Goal: Navigation & Orientation: Find specific page/section

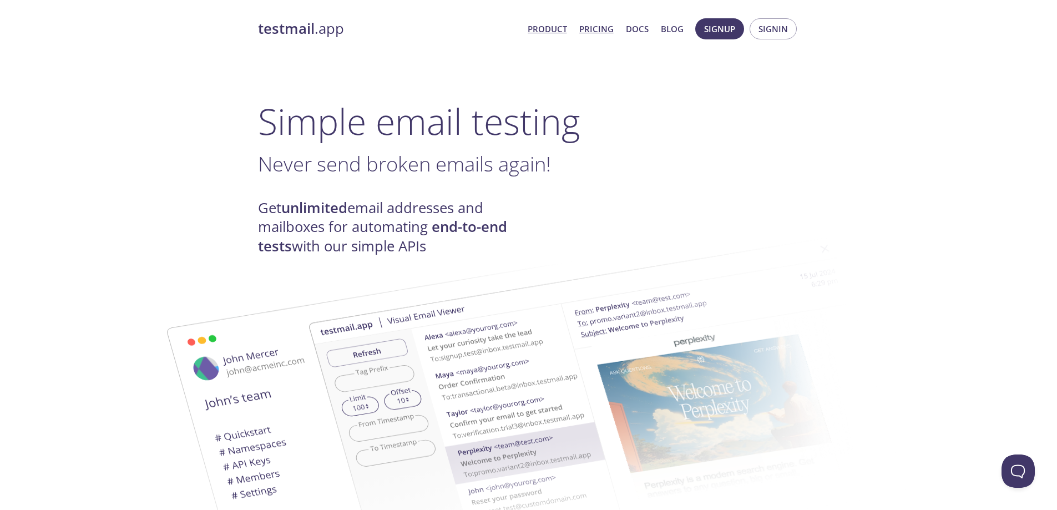
click at [597, 29] on link "Pricing" at bounding box center [596, 29] width 34 height 14
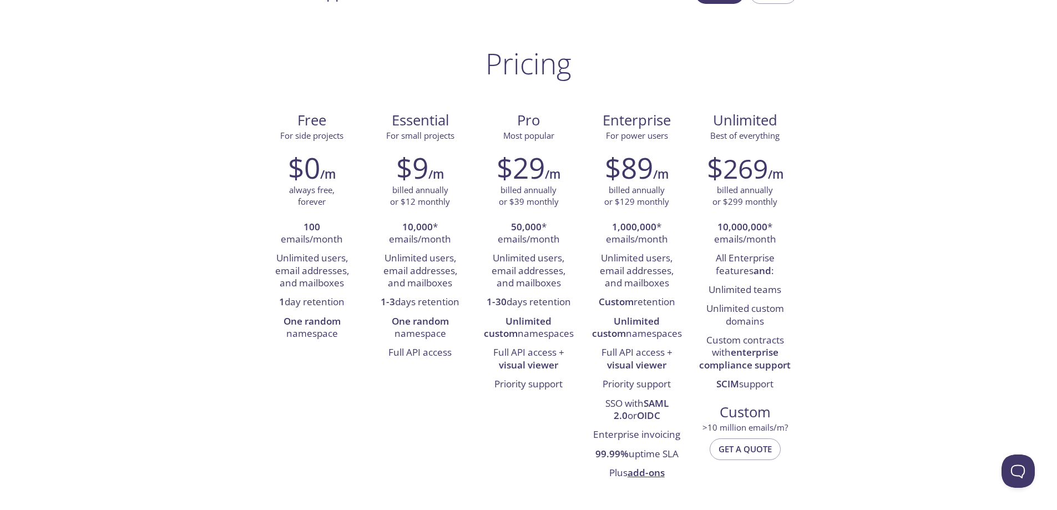
scroll to position [55, 0]
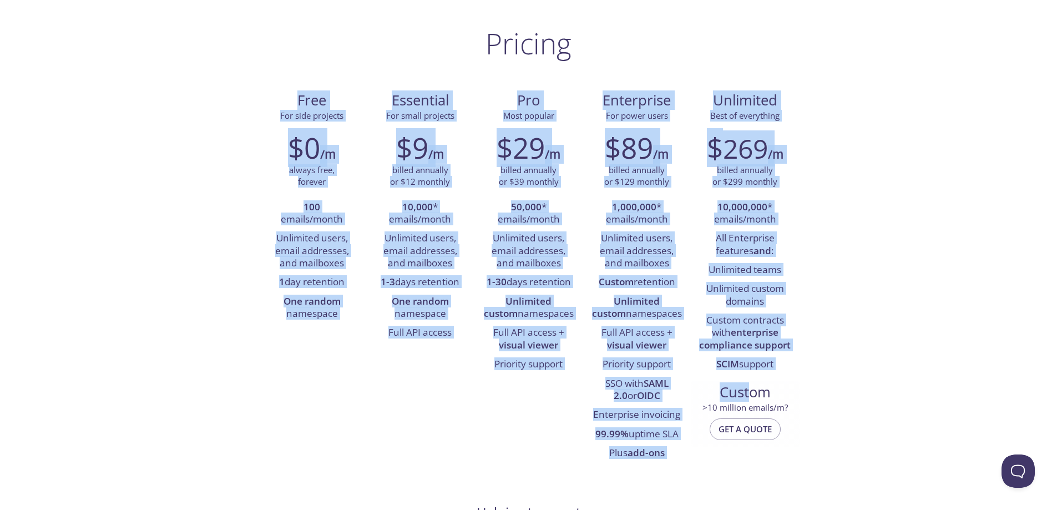
drag, startPoint x: 246, startPoint y: 100, endPoint x: 751, endPoint y: 382, distance: 578.5
click at [293, 293] on li "One random namespace" at bounding box center [312, 308] width 92 height 32
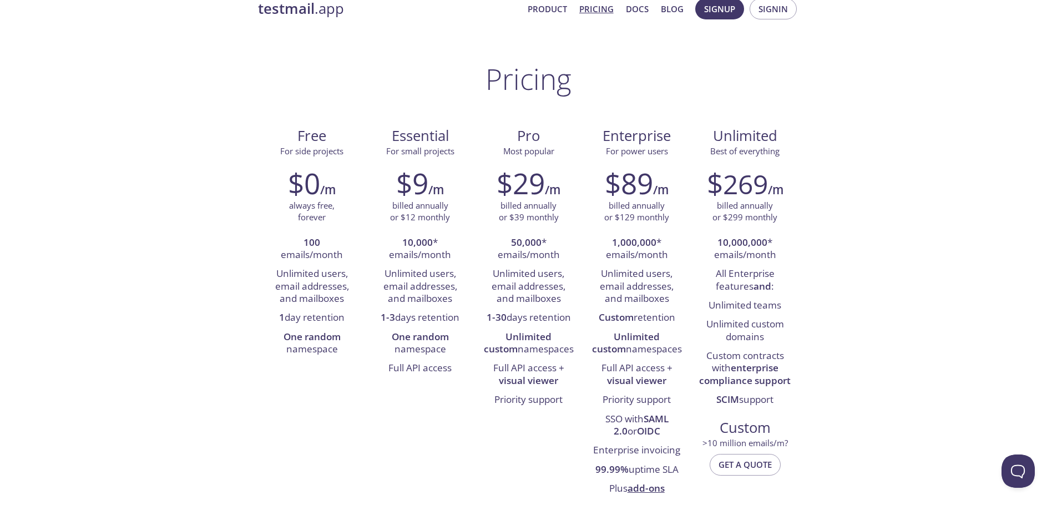
scroll to position [0, 0]
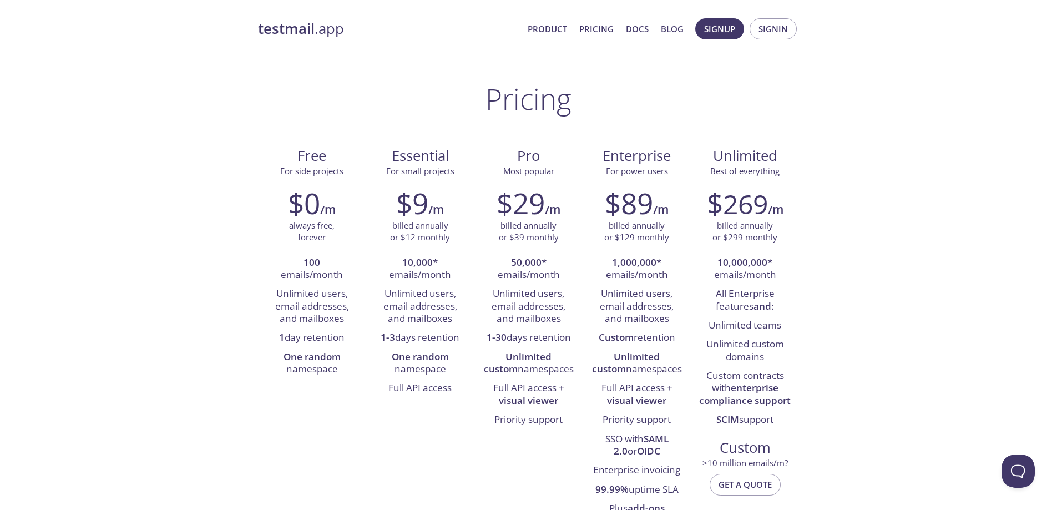
click at [544, 32] on link "Product" at bounding box center [546, 29] width 39 height 14
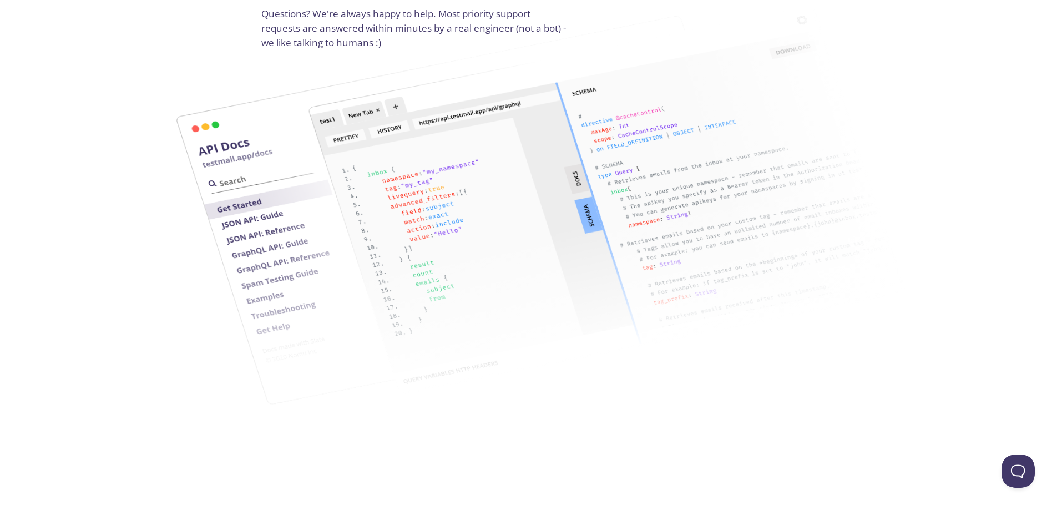
scroll to position [1553, 0]
